Goal: Information Seeking & Learning: Learn about a topic

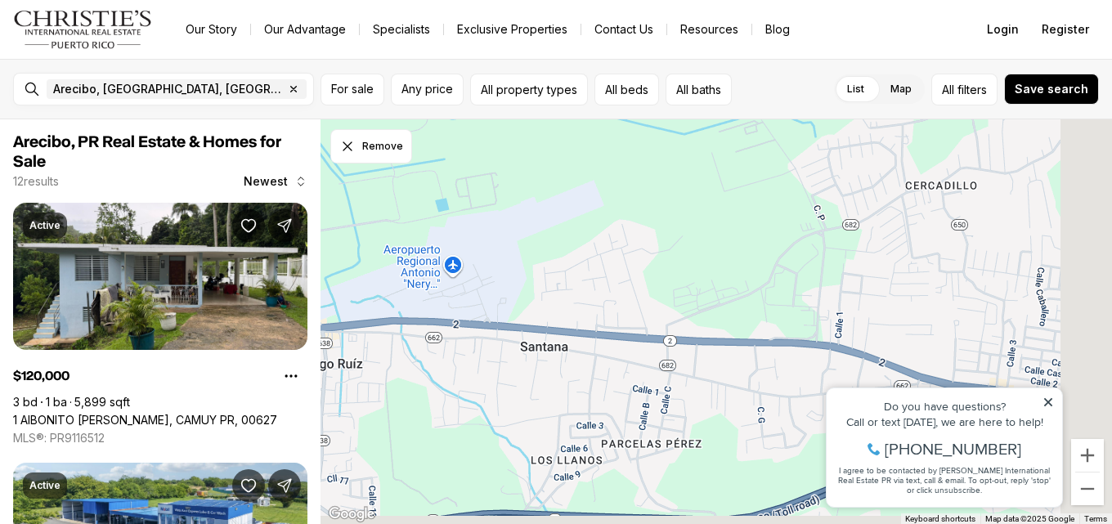
drag, startPoint x: 841, startPoint y: 327, endPoint x: 591, endPoint y: 270, distance: 256.6
click at [591, 270] on div at bounding box center [715, 321] width 791 height 405
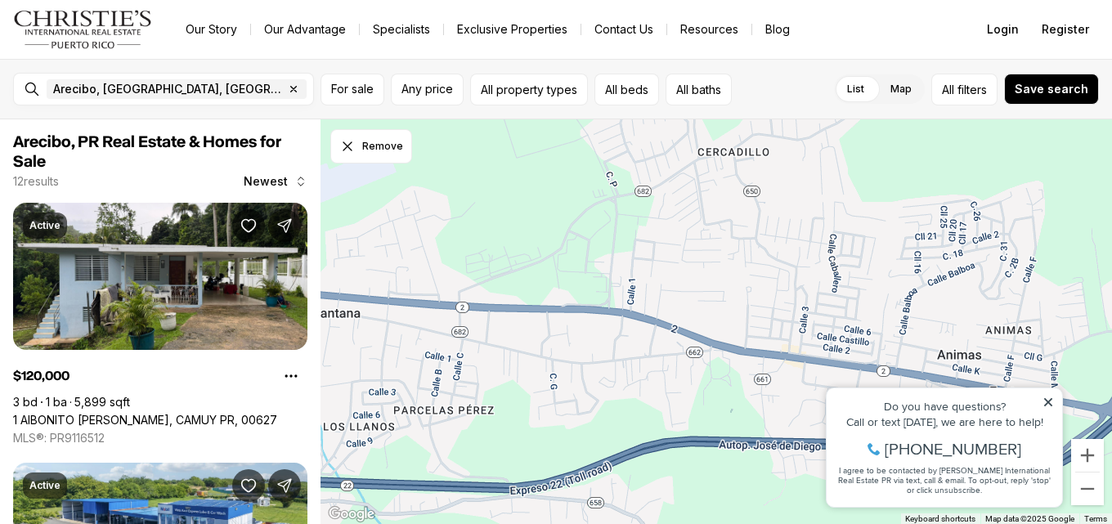
drag, startPoint x: 876, startPoint y: 264, endPoint x: 600, endPoint y: 238, distance: 277.5
click at [600, 238] on div at bounding box center [715, 321] width 791 height 405
click at [671, 219] on div at bounding box center [715, 321] width 791 height 405
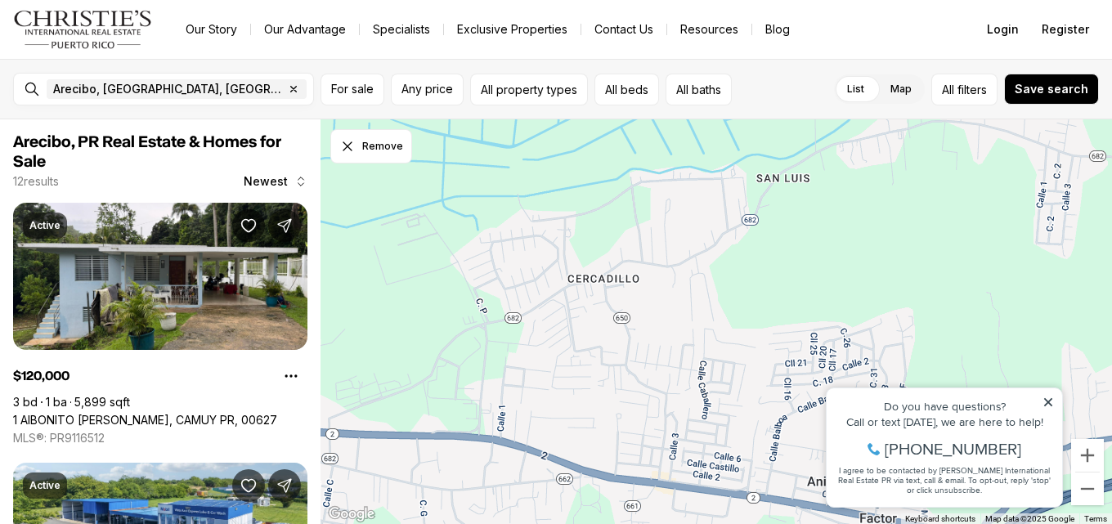
drag, startPoint x: 696, startPoint y: 247, endPoint x: 552, endPoint y: 379, distance: 195.5
click at [552, 379] on div at bounding box center [715, 321] width 791 height 405
click at [347, 154] on icon "Dismiss drawing" at bounding box center [347, 146] width 16 height 16
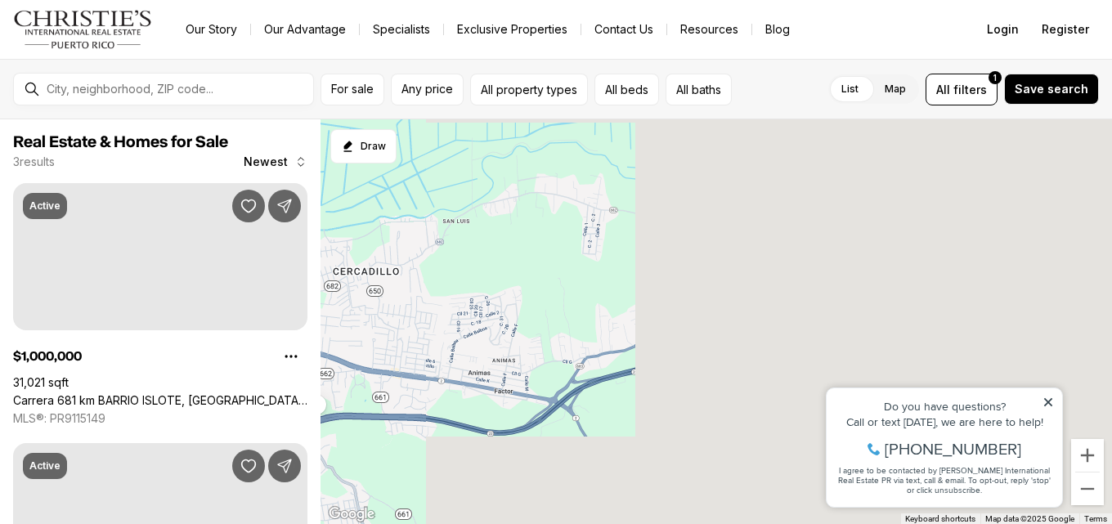
drag, startPoint x: 785, startPoint y: 328, endPoint x: 521, endPoint y: 273, distance: 269.6
click at [521, 273] on div "1M 980K 4.48M" at bounding box center [715, 321] width 791 height 405
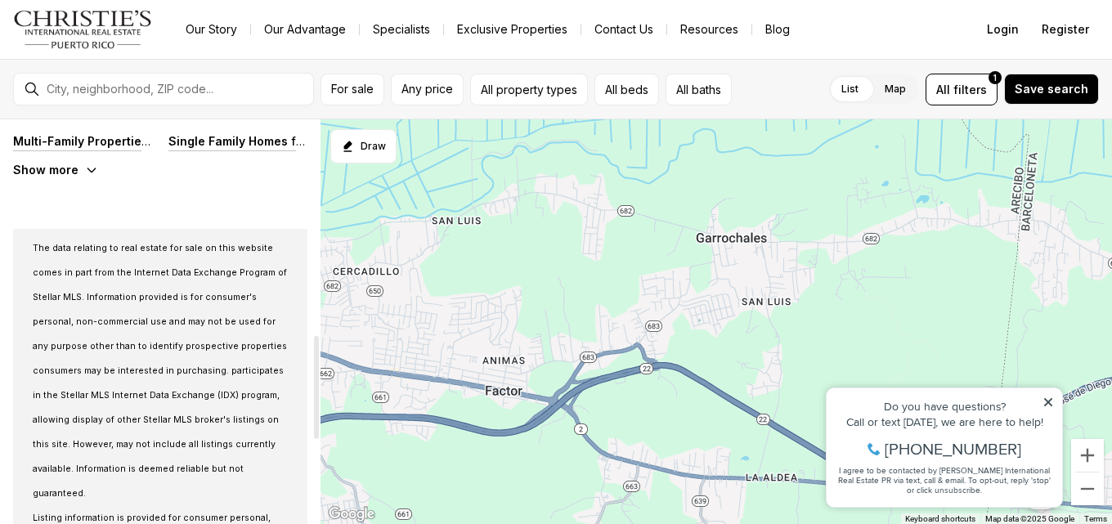
scroll to position [942, 0]
